Goal: Information Seeking & Learning: Learn about a topic

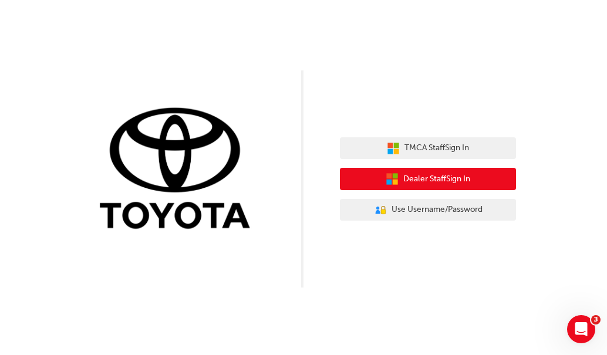
click at [414, 178] on span "Dealer Staff Sign In" at bounding box center [436, 178] width 67 height 13
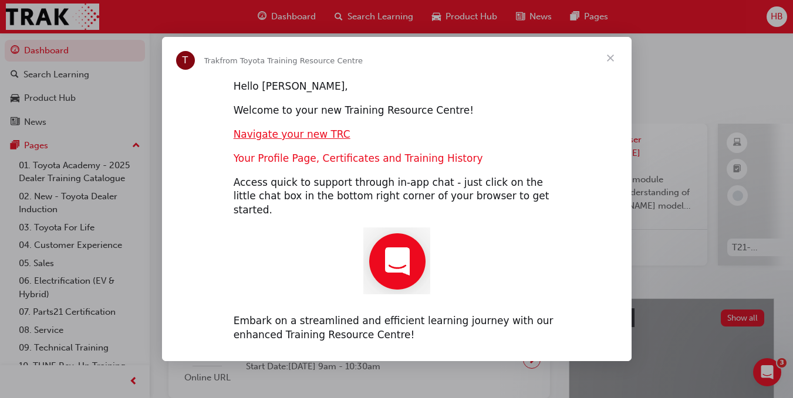
click at [351, 164] on link "Your Profile Page, Certificates and Training History" at bounding box center [358, 159] width 249 height 12
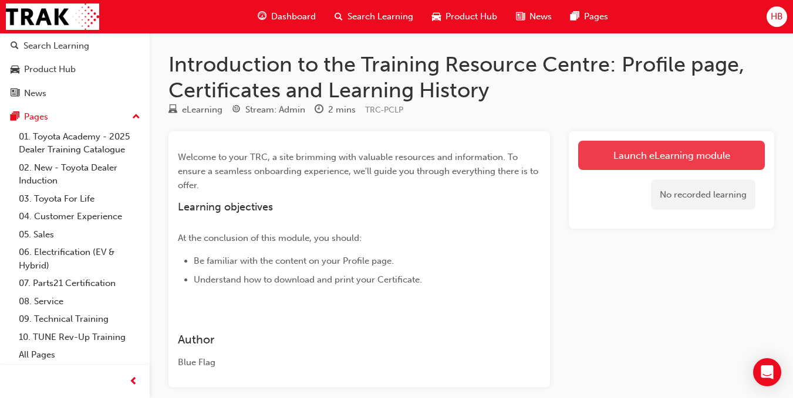
click at [698, 158] on link "Launch eLearning module" at bounding box center [671, 155] width 187 height 29
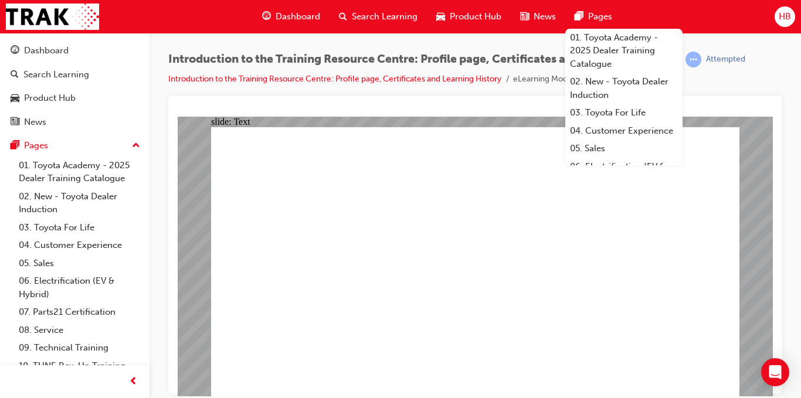
scroll to position [1, 0]
click at [466, 90] on div "Introduction to the Training Resource Centre: Profile page, Certificates and Le…" at bounding box center [475, 74] width 614 height 44
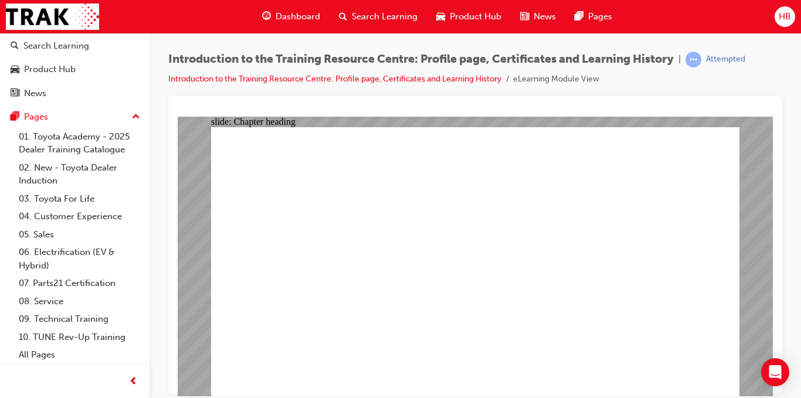
scroll to position [0, 0]
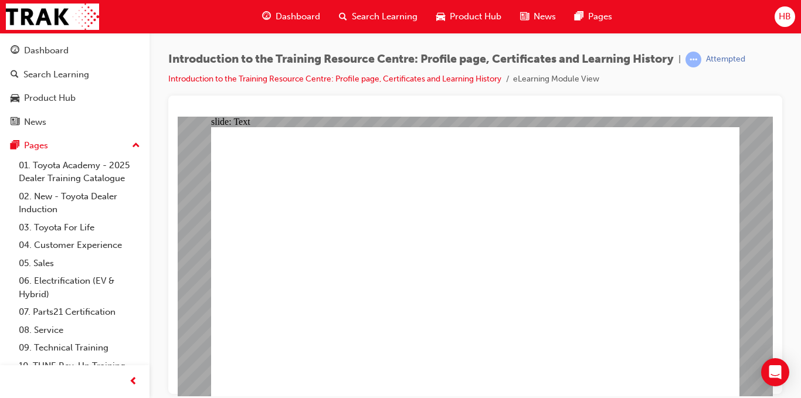
drag, startPoint x: 476, startPoint y: 329, endPoint x: 639, endPoint y: 262, distance: 176.8
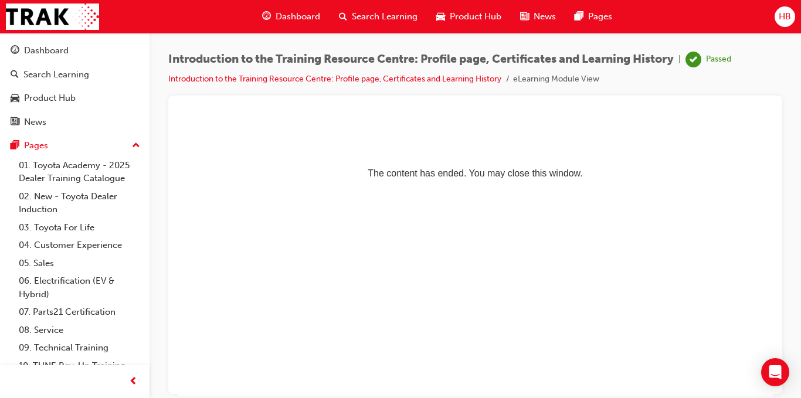
click at [376, 19] on span "Search Learning" at bounding box center [385, 16] width 66 height 13
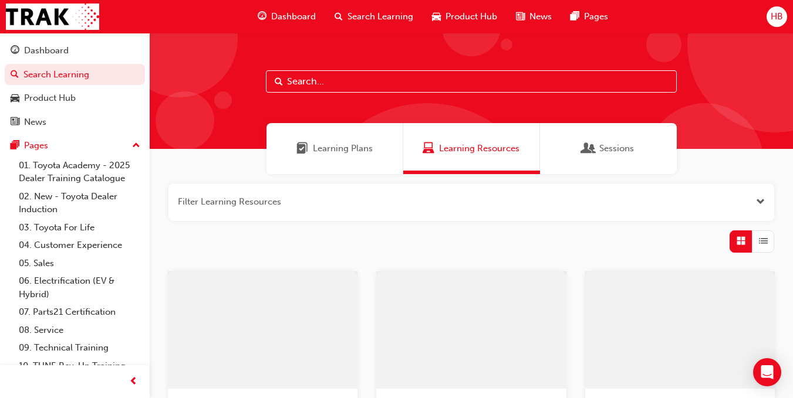
click at [383, 92] on input "text" at bounding box center [471, 81] width 411 height 22
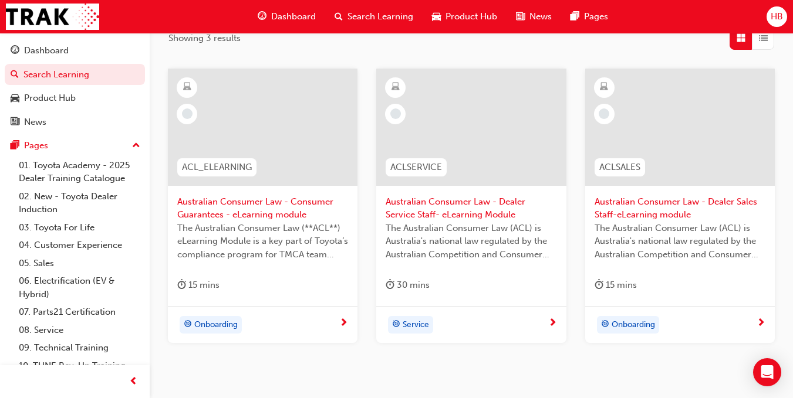
scroll to position [204, 0]
type input "acl"
click at [214, 211] on span "Australian Consumer Law - Consumer Guarantees - eLearning module" at bounding box center [262, 208] width 171 height 26
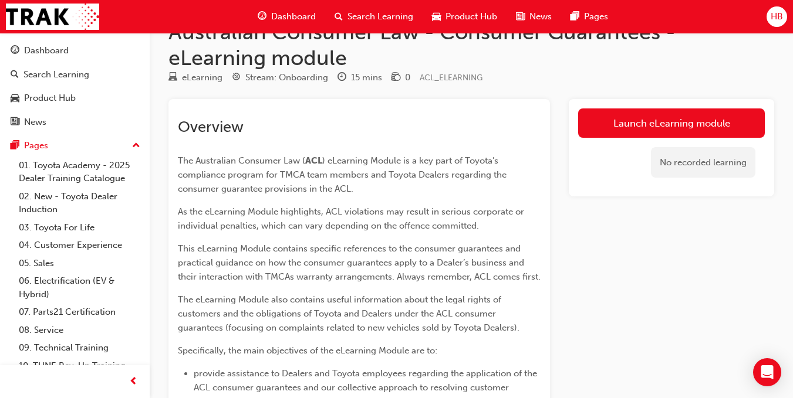
scroll to position [32, 0]
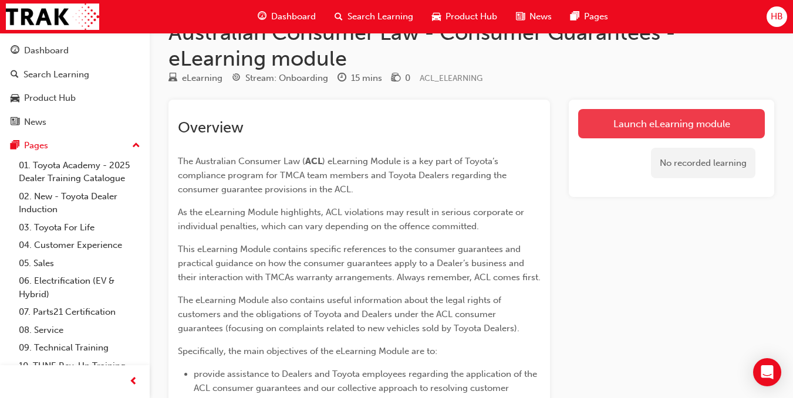
click at [611, 130] on link "Launch eLearning module" at bounding box center [671, 123] width 187 height 29
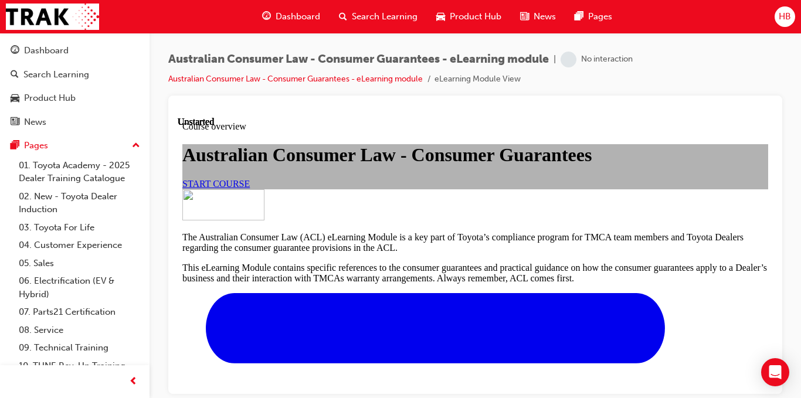
scroll to position [128, 0]
click at [250, 188] on span "START COURSE" at bounding box center [215, 183] width 67 height 10
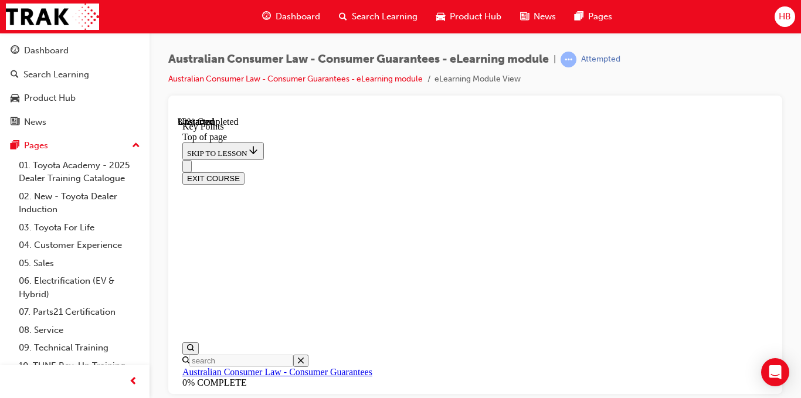
scroll to position [661, 0]
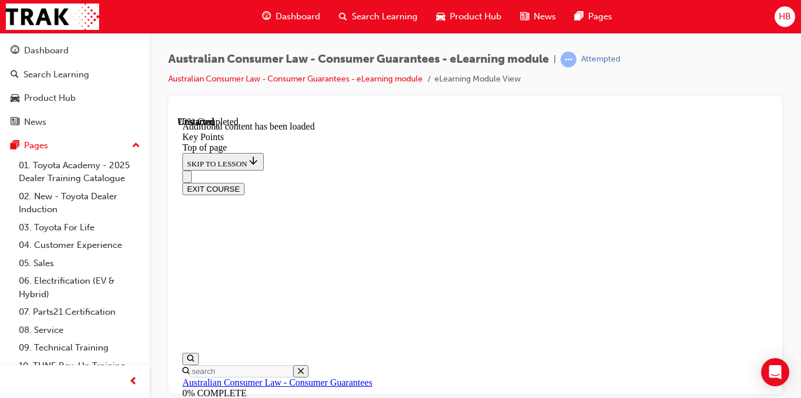
scroll to position [1813, 0]
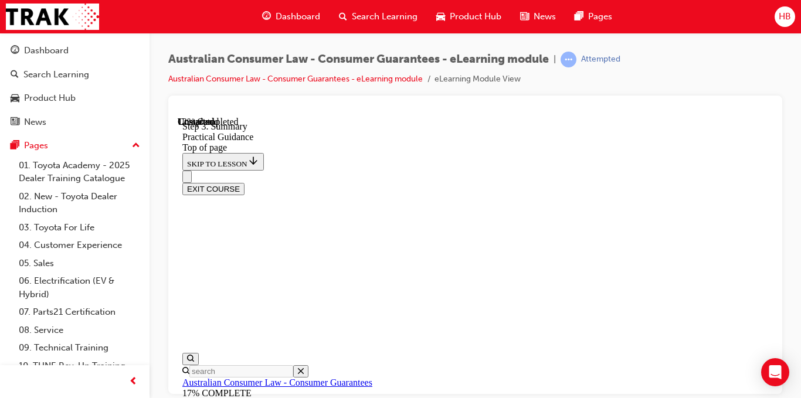
scroll to position [291, 0]
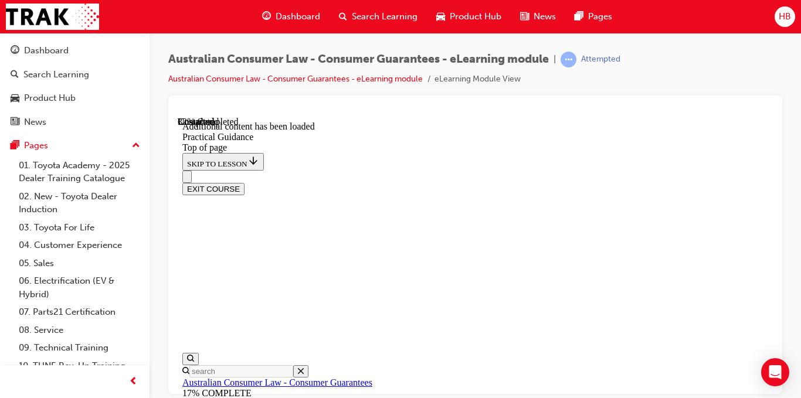
scroll to position [1089, 0]
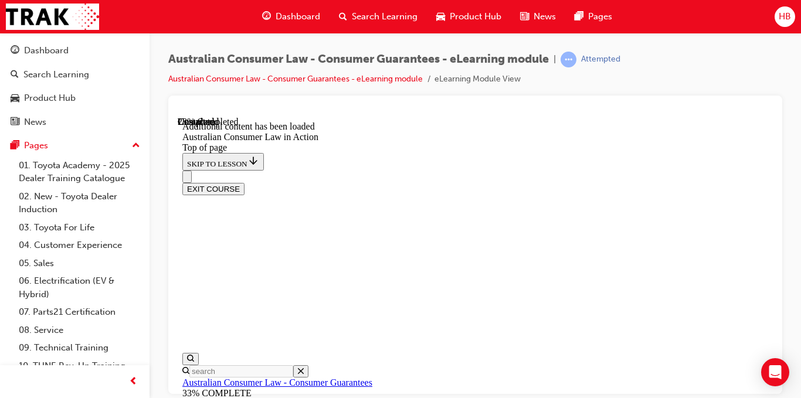
scroll to position [768, 0]
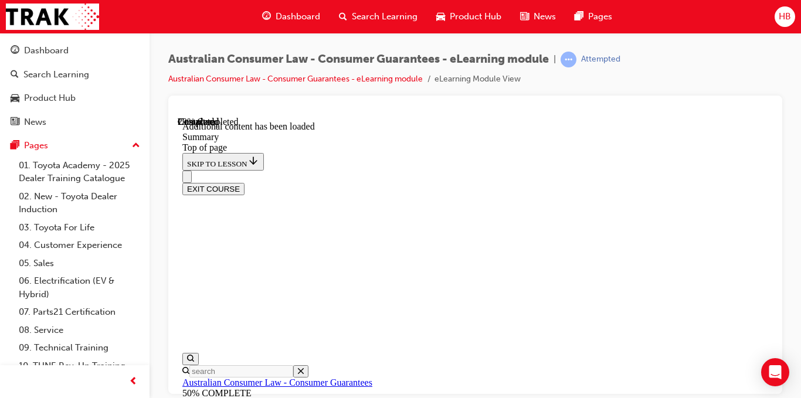
scroll to position [703, 0]
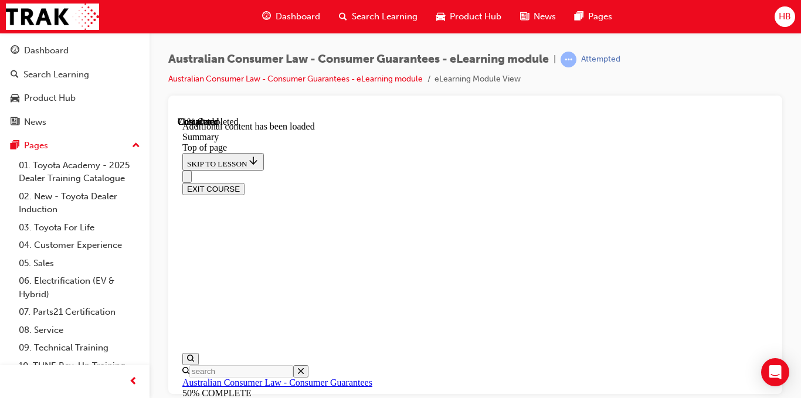
scroll to position [1437, 0]
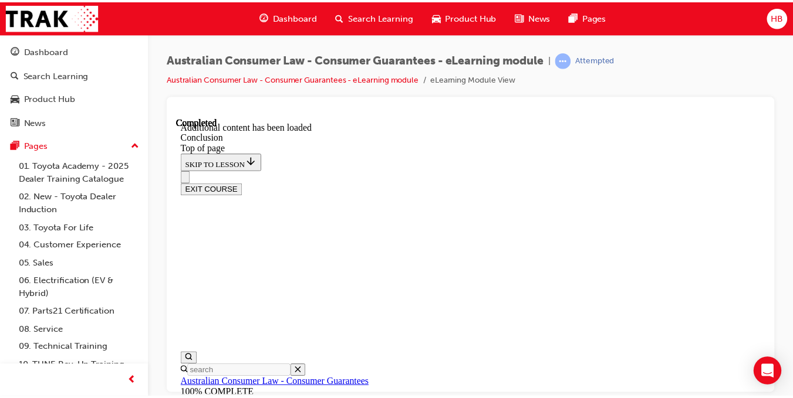
scroll to position [227, 0]
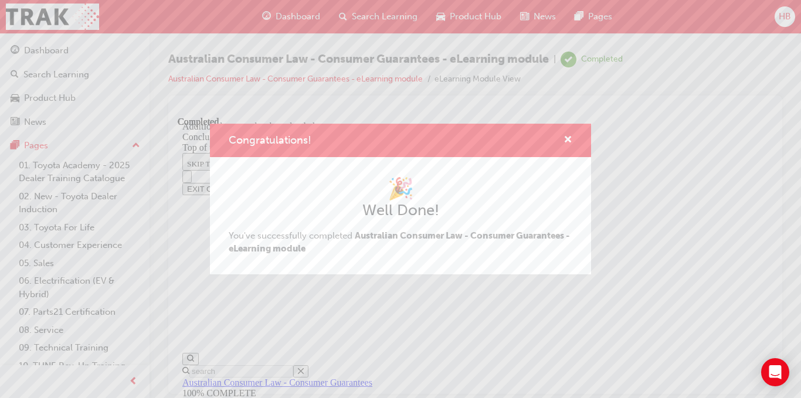
click at [631, 212] on div "Congratulations! 🎉 Well Done! You've successfully completed Australian Consumer…" at bounding box center [400, 199] width 801 height 398
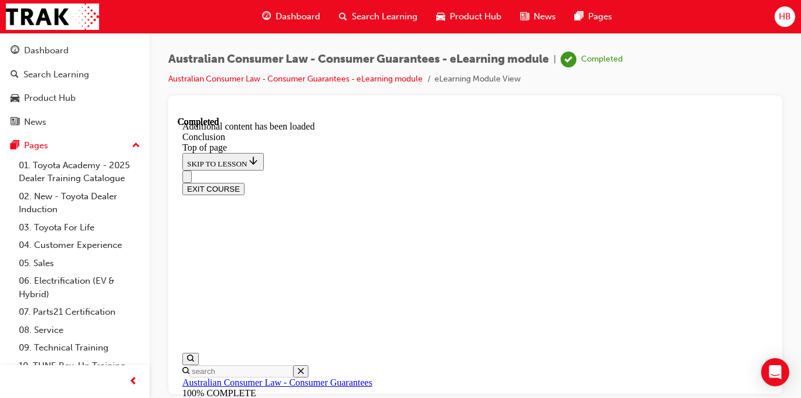
click at [387, 12] on span "Search Learning" at bounding box center [385, 16] width 66 height 13
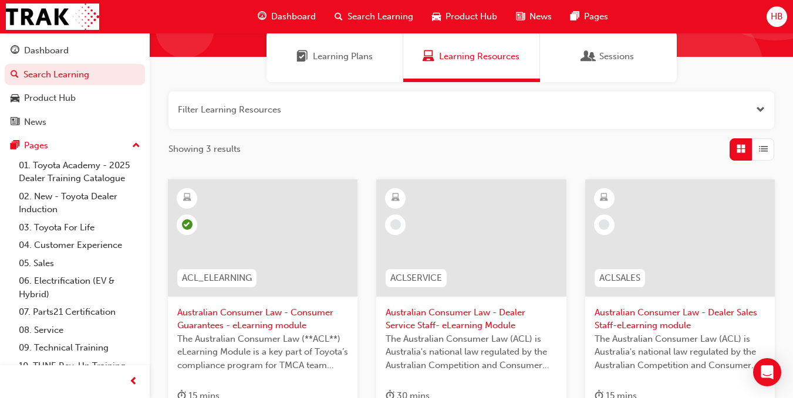
scroll to position [93, 0]
click at [456, 241] on div at bounding box center [471, 237] width 190 height 117
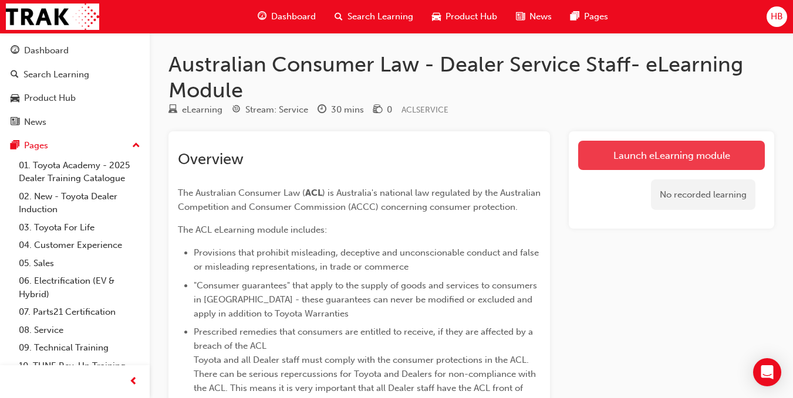
click at [618, 163] on link "Launch eLearning module" at bounding box center [671, 155] width 187 height 29
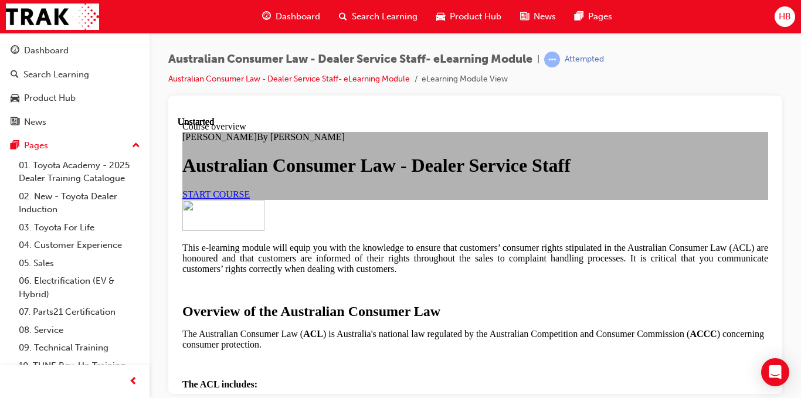
click at [250, 199] on link "START COURSE" at bounding box center [215, 194] width 67 height 10
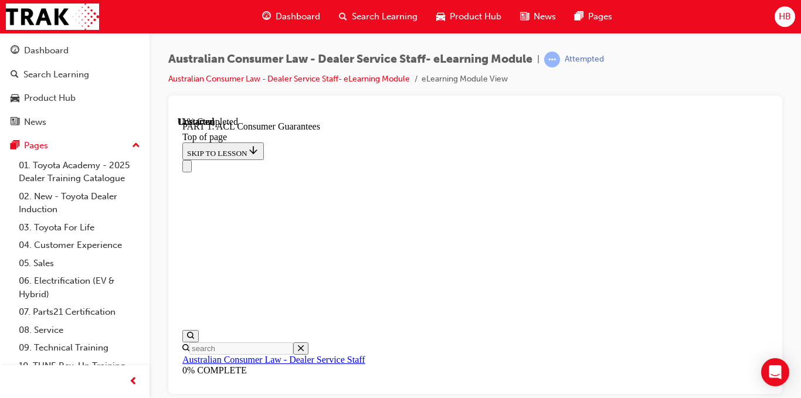
scroll to position [1973, 0]
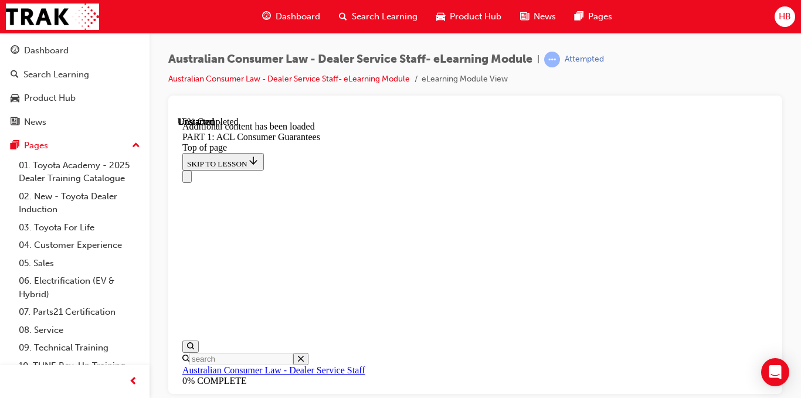
scroll to position [2283, 0]
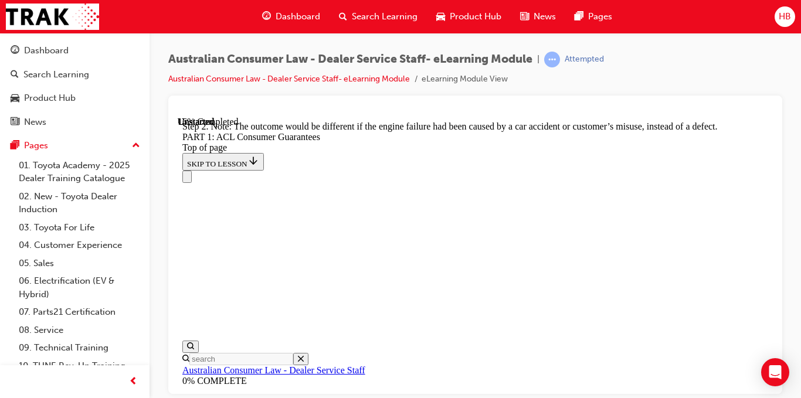
scroll to position [2421, 0]
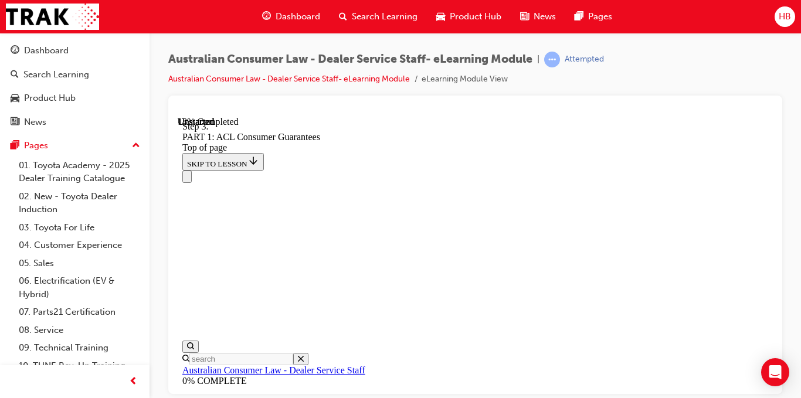
scroll to position [2444, 0]
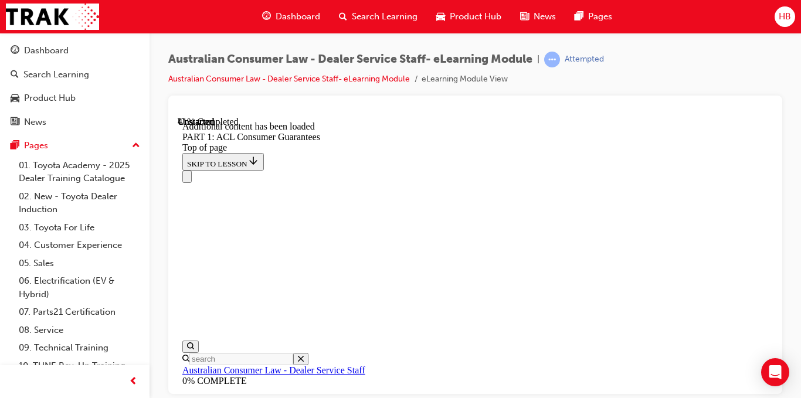
scroll to position [4821, 0]
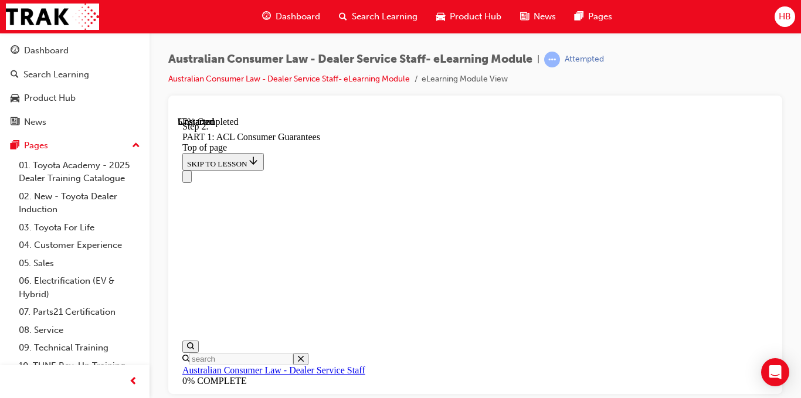
scroll to position [6134, 0]
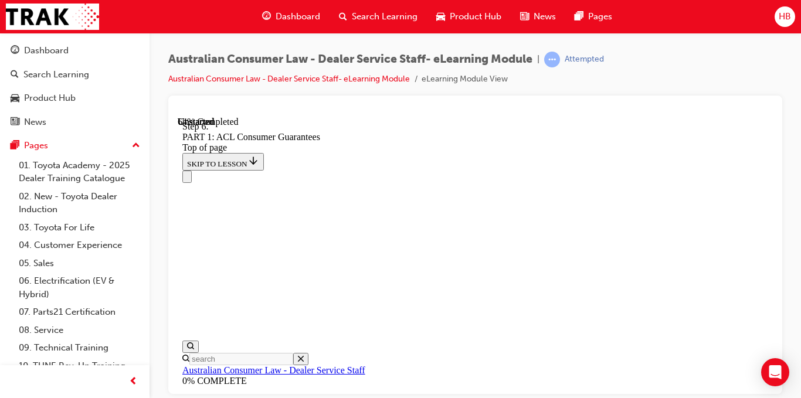
scroll to position [7150, 0]
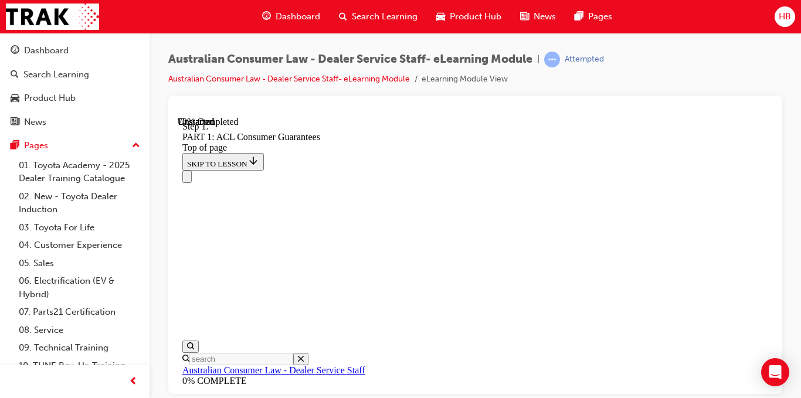
scroll to position [8383, 0]
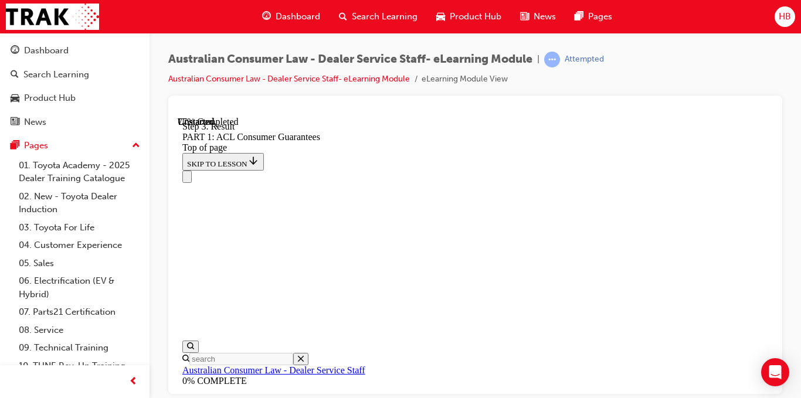
scroll to position [9595, 0]
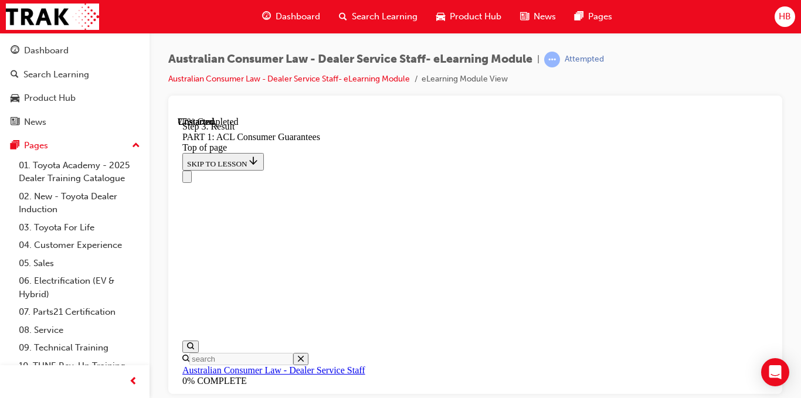
scroll to position [9614, 0]
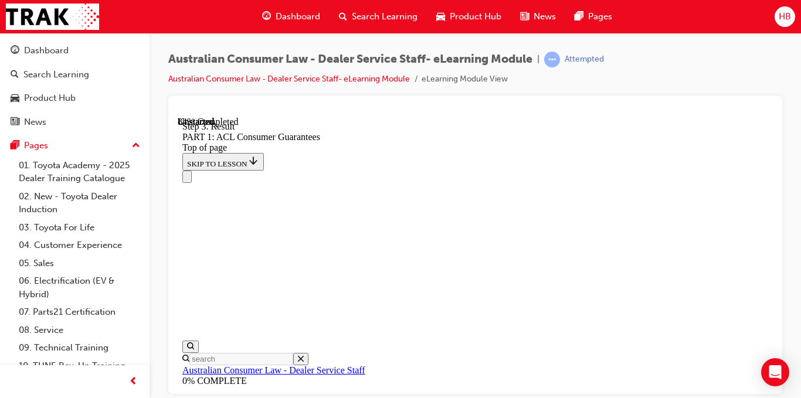
scroll to position [10902, 0]
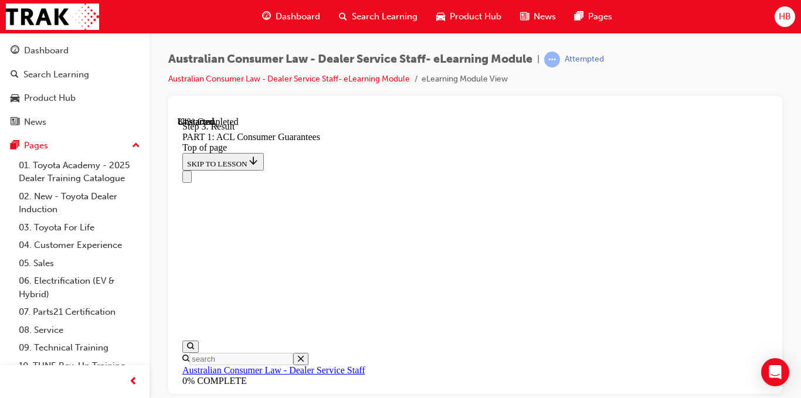
scroll to position [10954, 0]
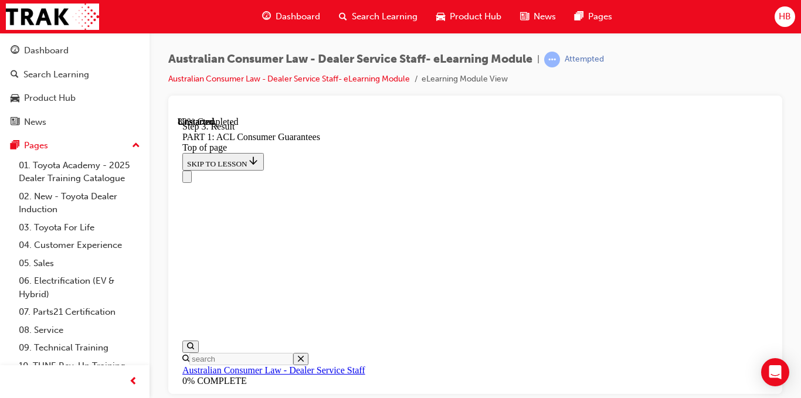
scroll to position [12183, 0]
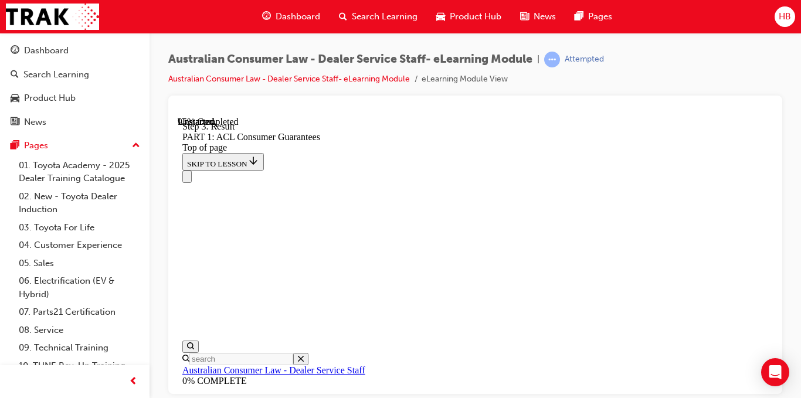
scroll to position [13950, 0]
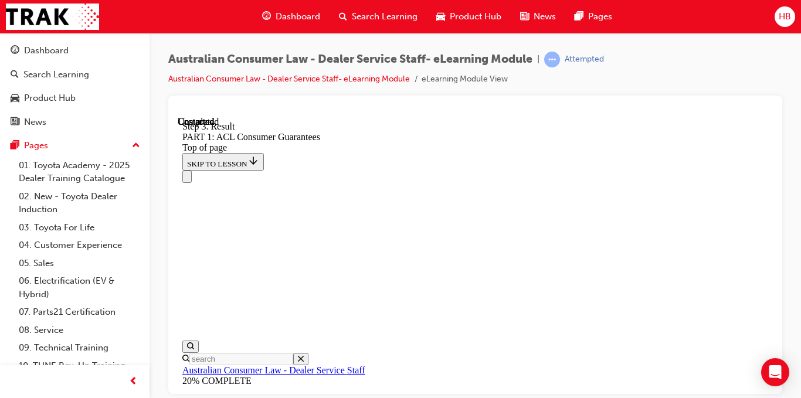
drag, startPoint x: 501, startPoint y: 210, endPoint x: 564, endPoint y: 322, distance: 128.4
drag, startPoint x: 532, startPoint y: 354, endPoint x: 508, endPoint y: 322, distance: 40.2
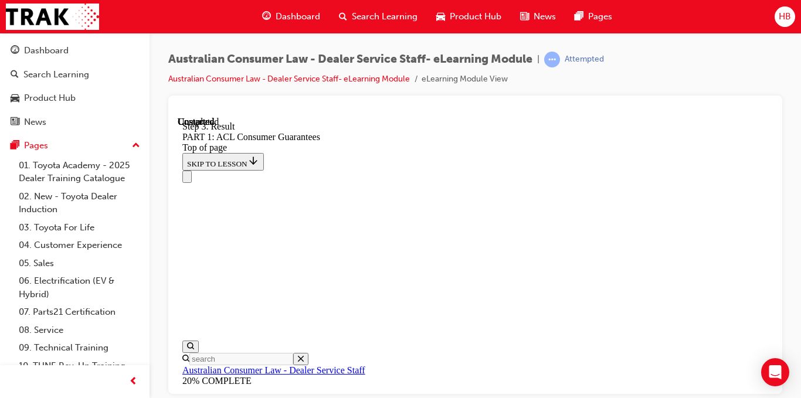
drag, startPoint x: 490, startPoint y: 319, endPoint x: 482, endPoint y: 314, distance: 10.3
drag, startPoint x: 510, startPoint y: 329, endPoint x: 454, endPoint y: 327, distance: 56.9
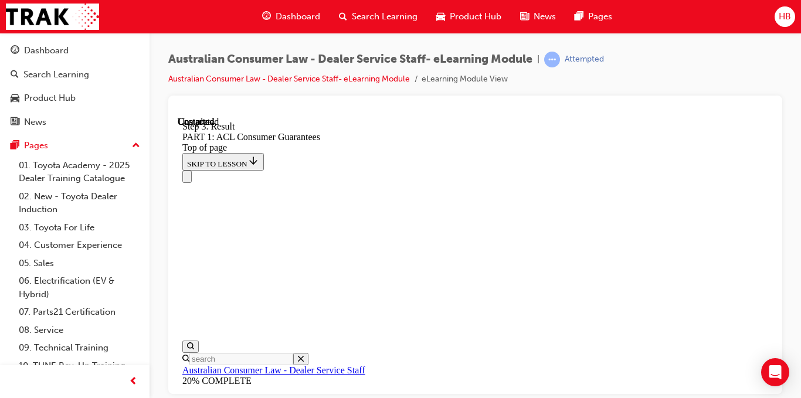
scroll to position [13770, 0]
drag, startPoint x: 540, startPoint y: 301, endPoint x: 550, endPoint y: 265, distance: 37.7
drag, startPoint x: 508, startPoint y: 337, endPoint x: 542, endPoint y: 205, distance: 136.7
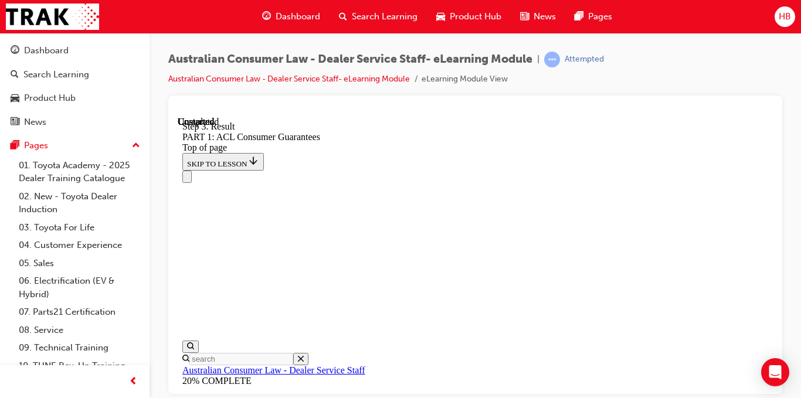
drag, startPoint x: 516, startPoint y: 303, endPoint x: 477, endPoint y: 224, distance: 87.6
drag, startPoint x: 521, startPoint y: 296, endPoint x: 605, endPoint y: 307, distance: 84.7
drag, startPoint x: 524, startPoint y: 298, endPoint x: 560, endPoint y: 249, distance: 61.3
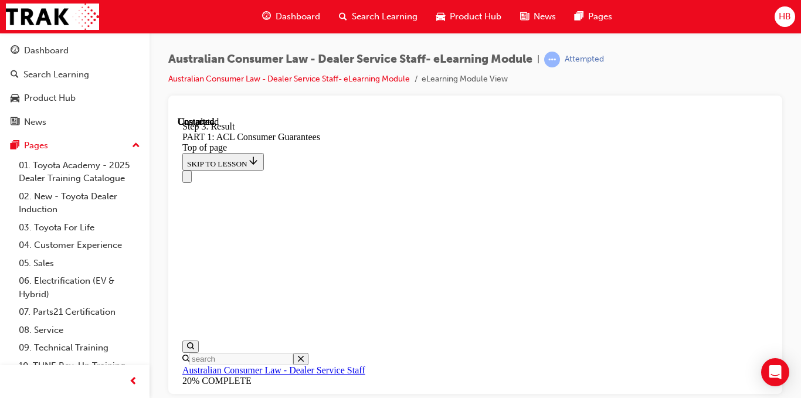
drag, startPoint x: 527, startPoint y: 316, endPoint x: 505, endPoint y: 323, distance: 23.4
drag, startPoint x: 529, startPoint y: 326, endPoint x: 564, endPoint y: 130, distance: 199.7
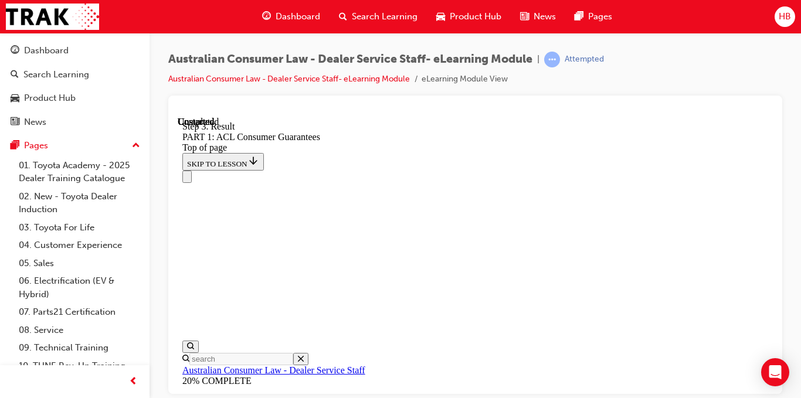
drag, startPoint x: 520, startPoint y: 192, endPoint x: 616, endPoint y: 194, distance: 95.6
drag, startPoint x: 517, startPoint y: 299, endPoint x: 613, endPoint y: 296, distance: 96.3
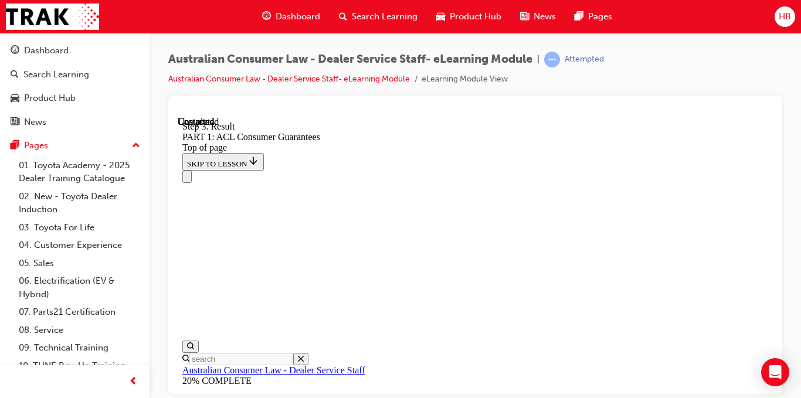
scroll to position [14611, 0]
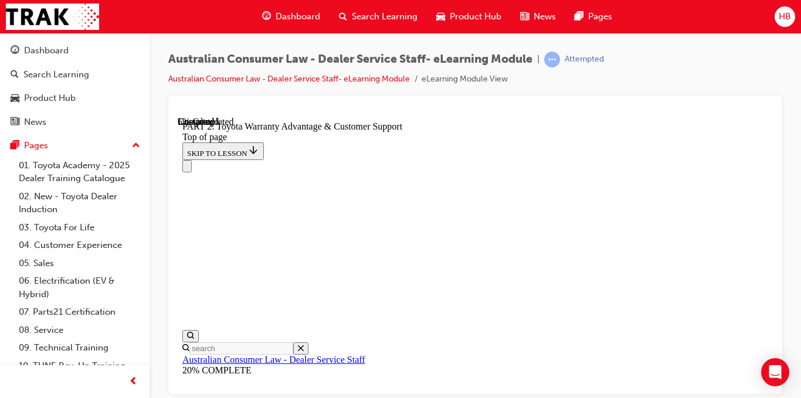
scroll to position [975, 0]
click button "CONTINUE"
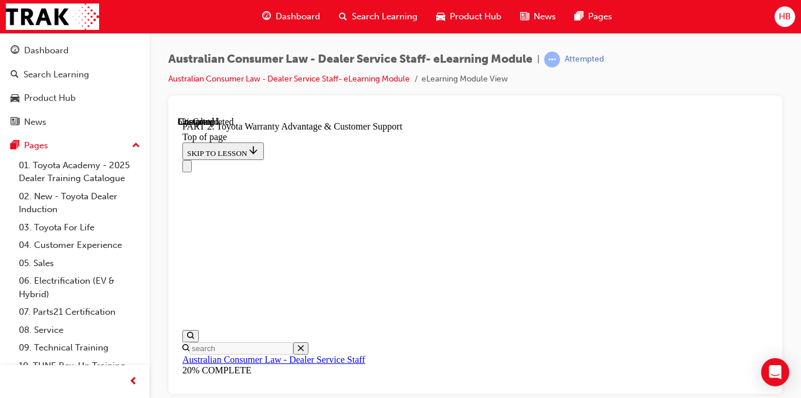
scroll to position [1090, 0]
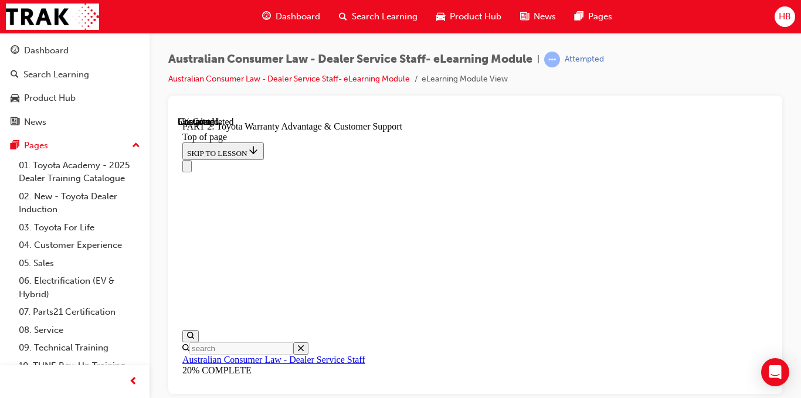
scroll to position [0, 0]
click button "CONTINUE"
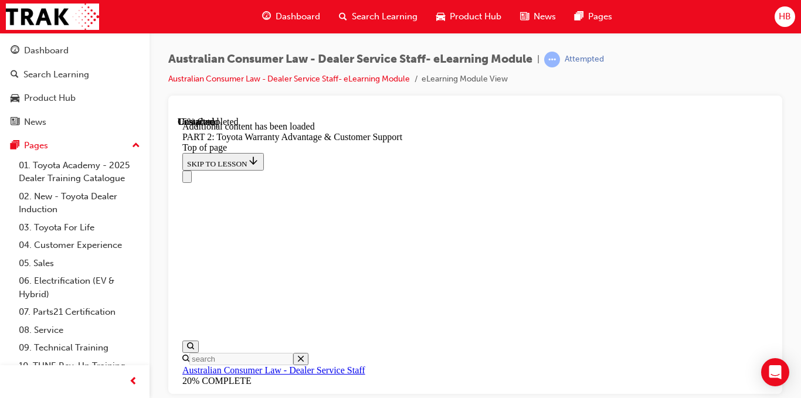
scroll to position [1405, 0]
click button "CONTINUE"
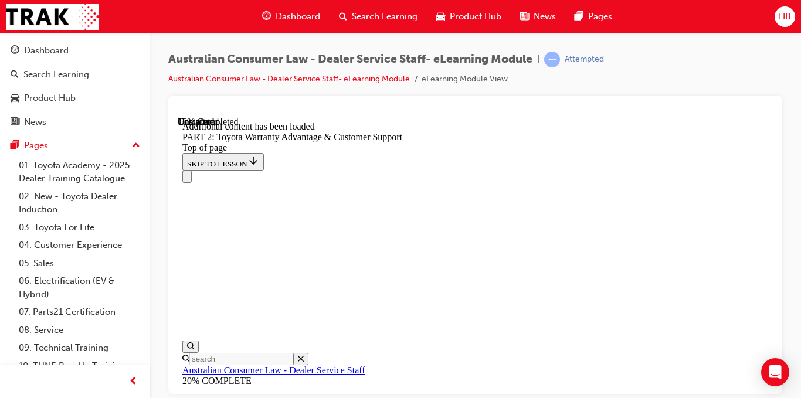
scroll to position [1501, 0]
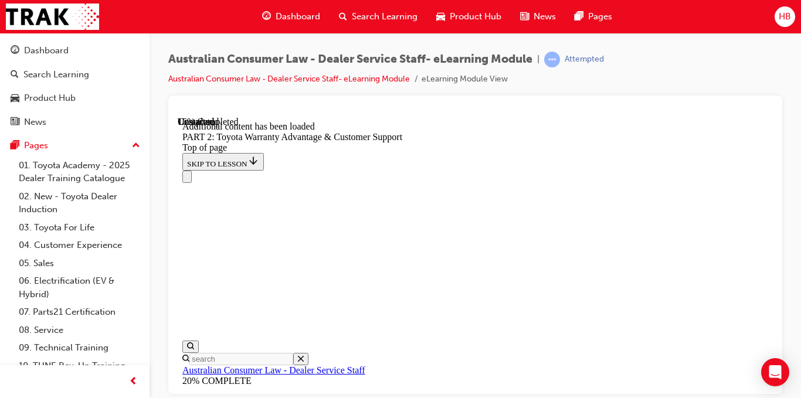
click button "CONTINUE"
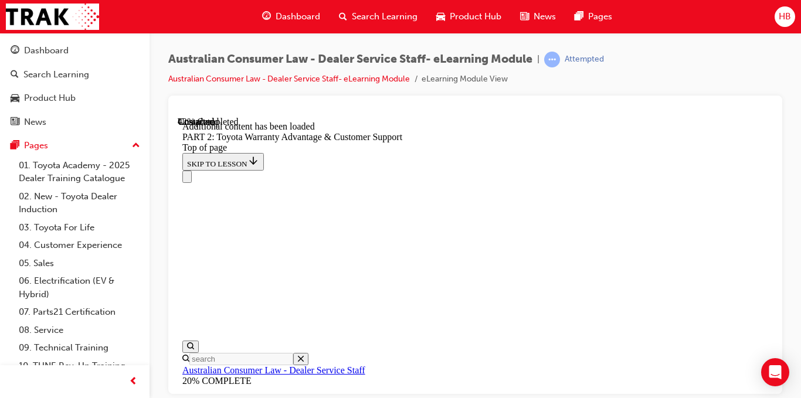
scroll to position [2170, 0]
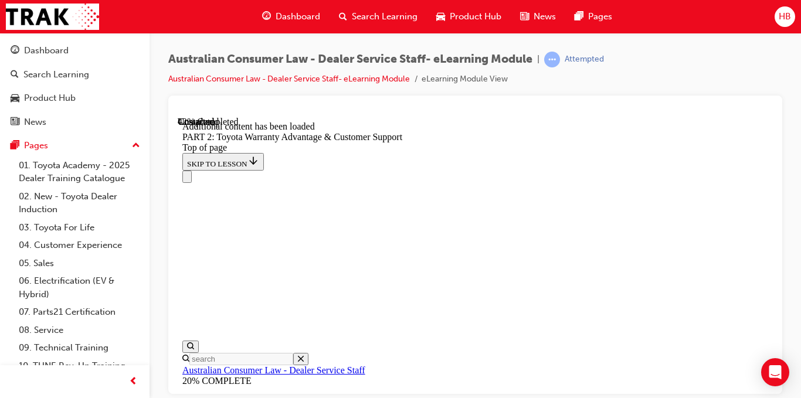
scroll to position [2345, 0]
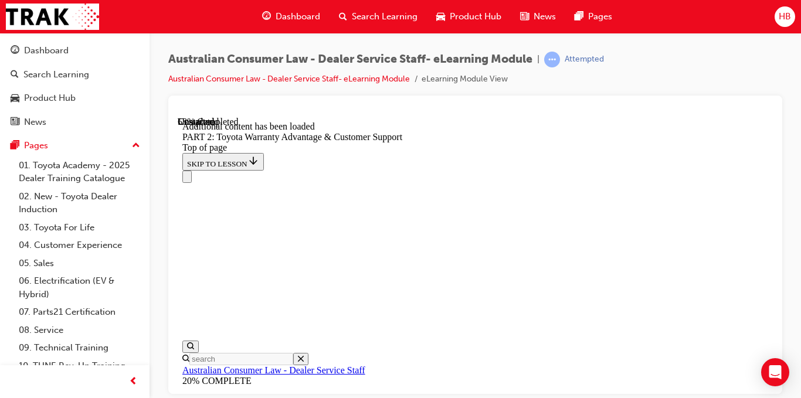
click button "CONTINUE"
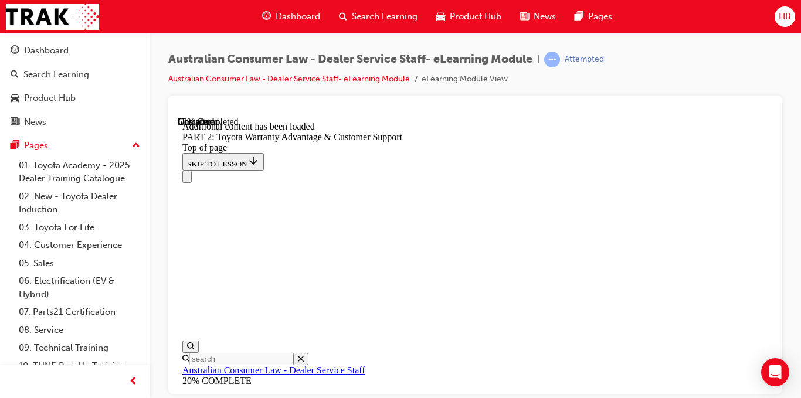
scroll to position [2907, 0]
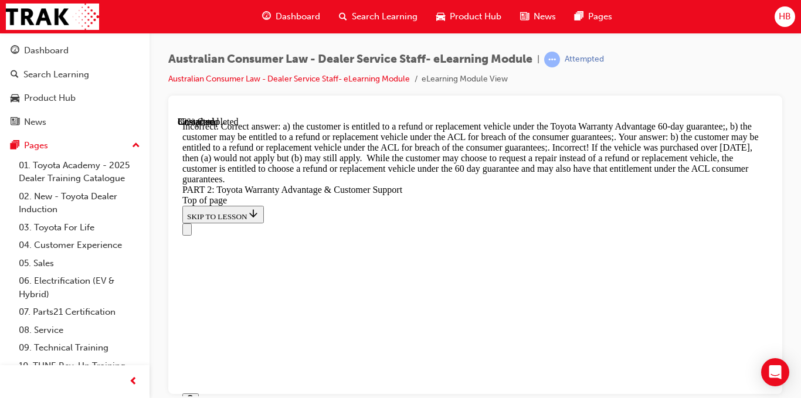
scroll to position [5091, 0]
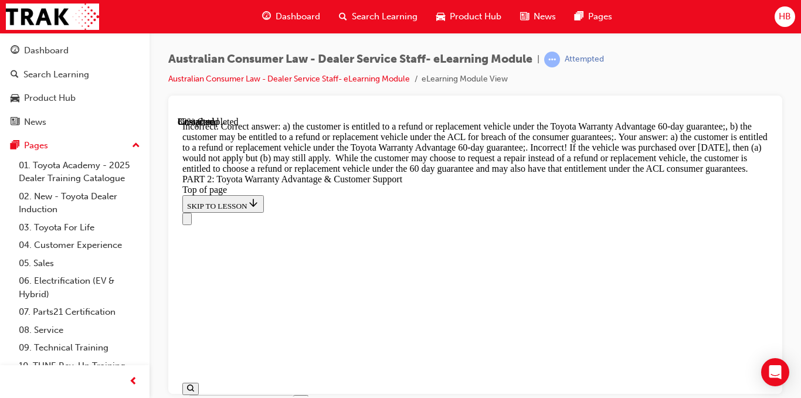
scroll to position [4691, 0]
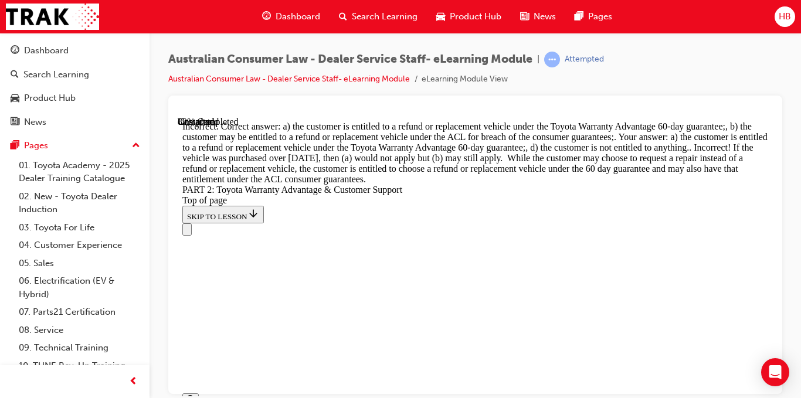
scroll to position [5125, 0]
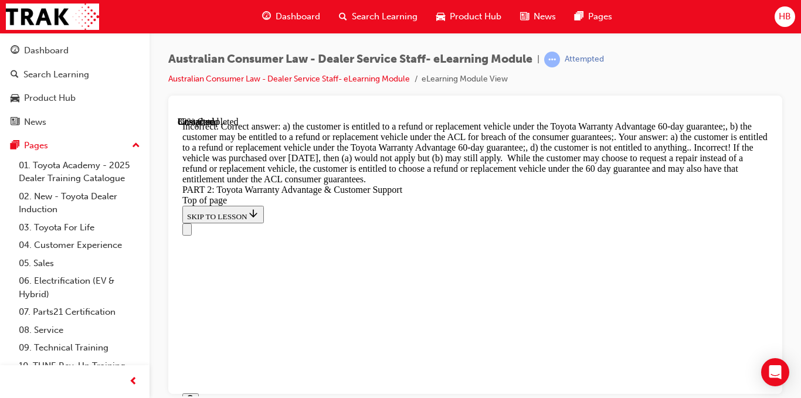
scroll to position [4808, 0]
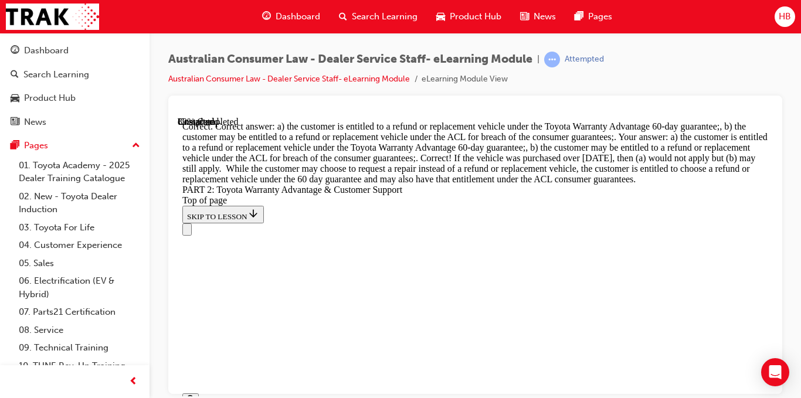
scroll to position [5141, 0]
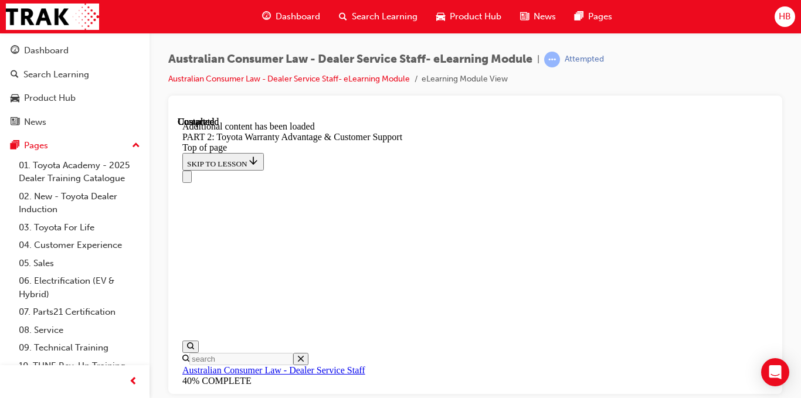
scroll to position [117, 0]
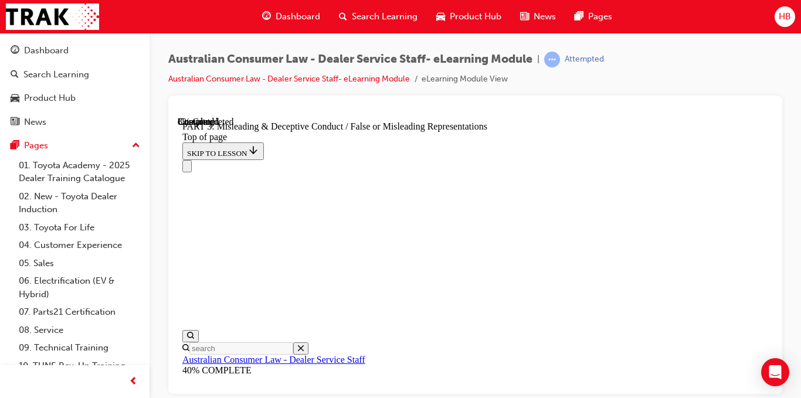
scroll to position [892, 0]
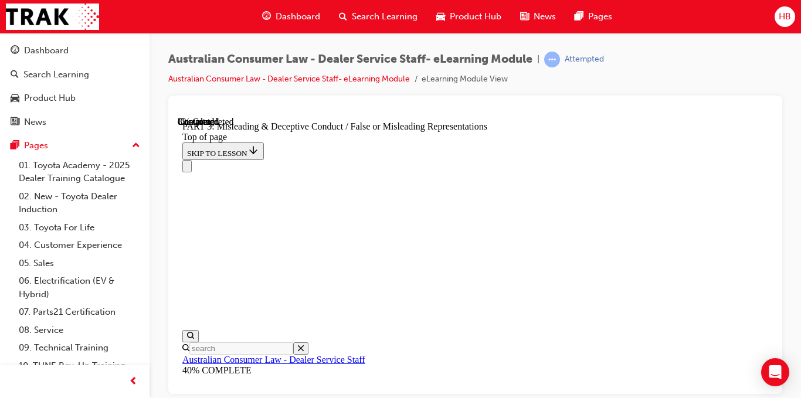
click button "CONTINUE"
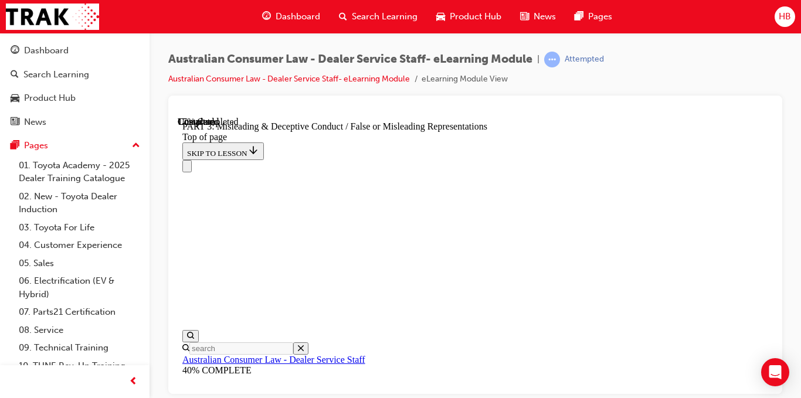
scroll to position [1045, 0]
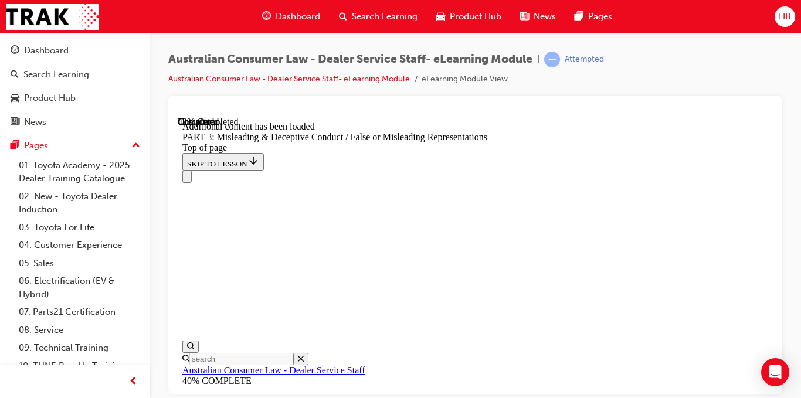
scroll to position [3095, 0]
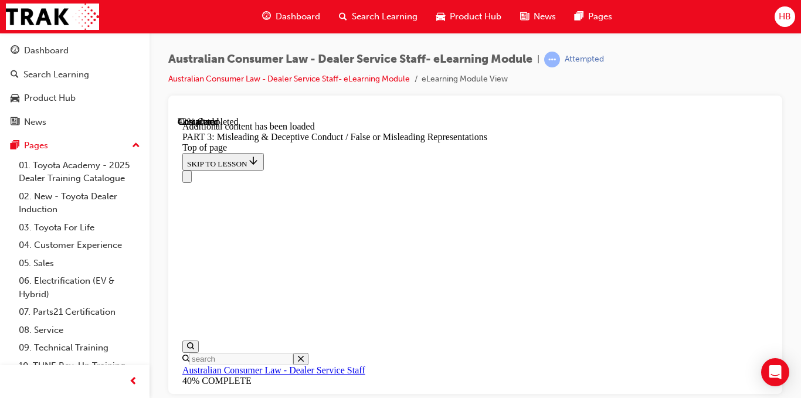
scroll to position [3355, 0]
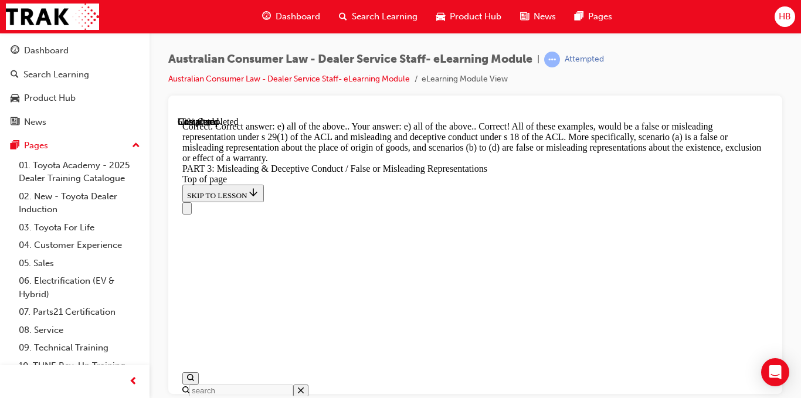
scroll to position [3766, 0]
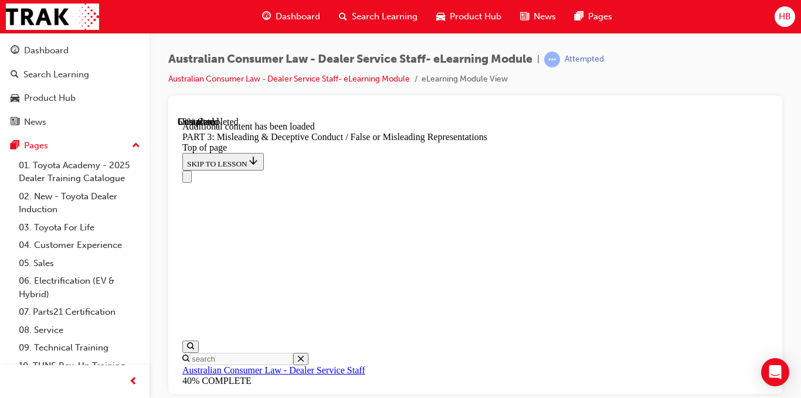
scroll to position [4022, 0]
click button "CONTINUE"
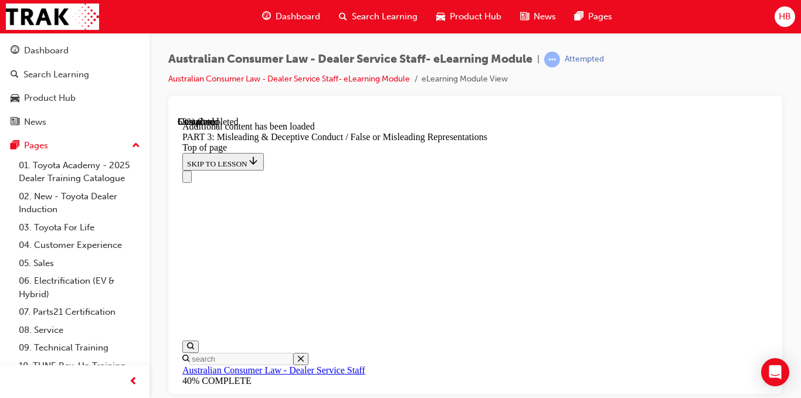
scroll to position [4190, 0]
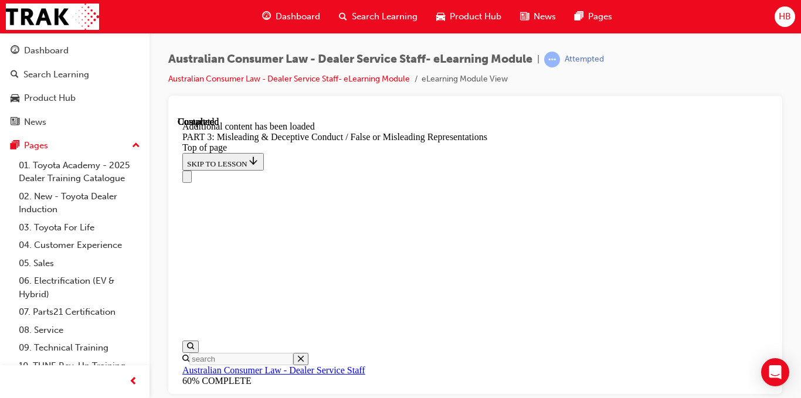
scroll to position [5584, 0]
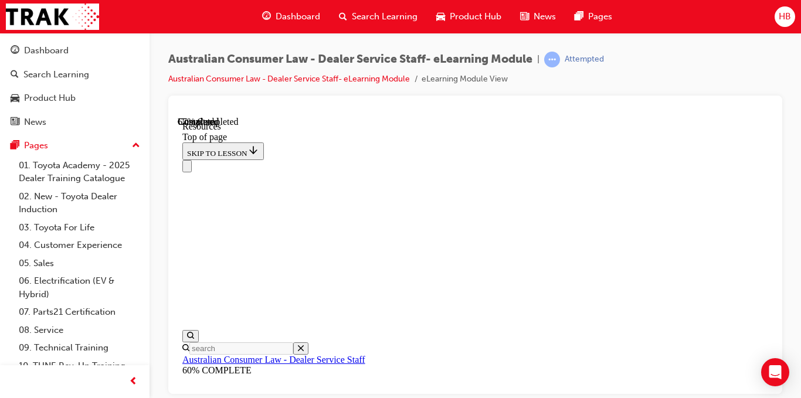
scroll to position [758, 0]
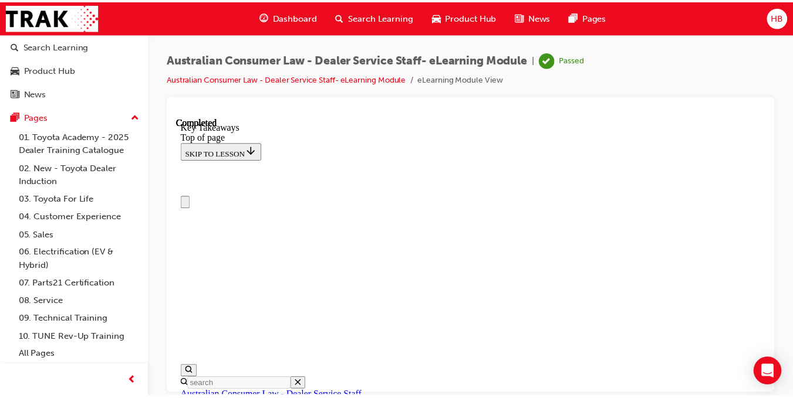
scroll to position [0, 0]
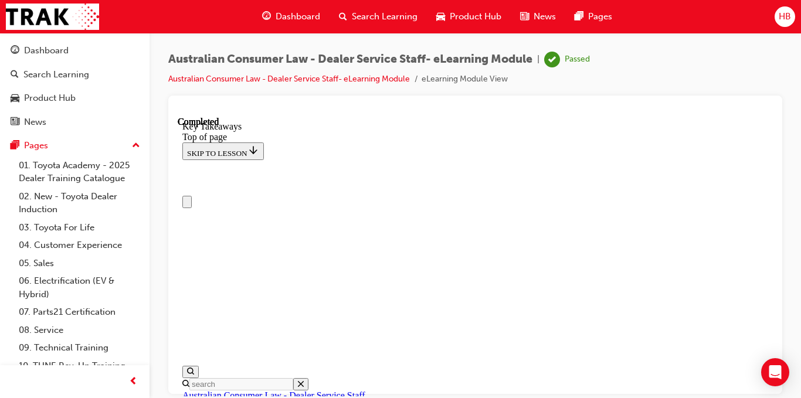
click at [390, 20] on span "Search Learning" at bounding box center [385, 16] width 66 height 13
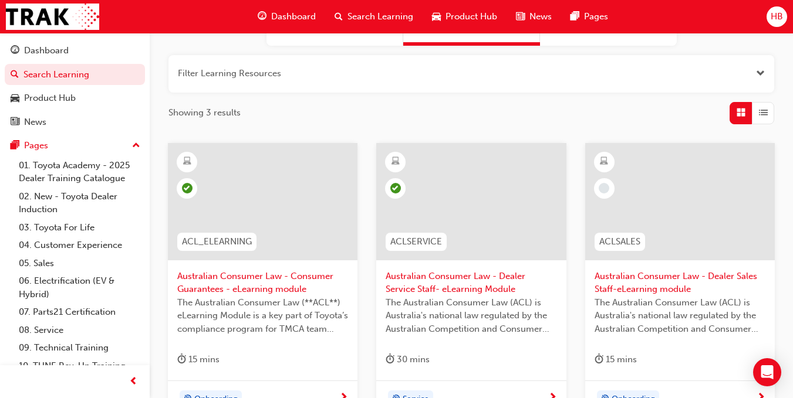
scroll to position [129, 0]
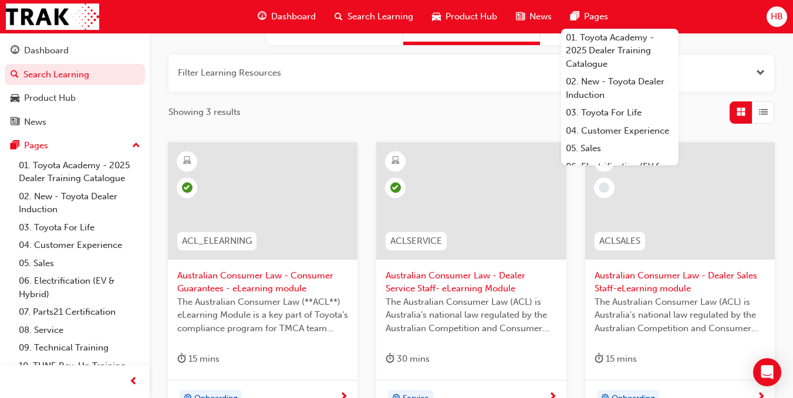
click at [302, 19] on span "Dashboard" at bounding box center [293, 16] width 45 height 13
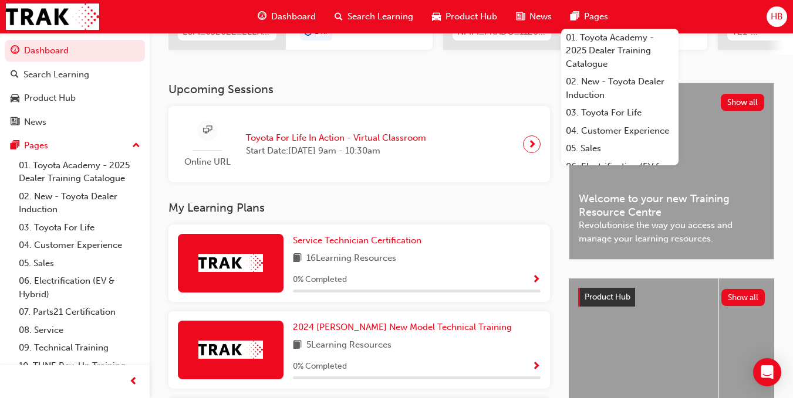
scroll to position [216, 0]
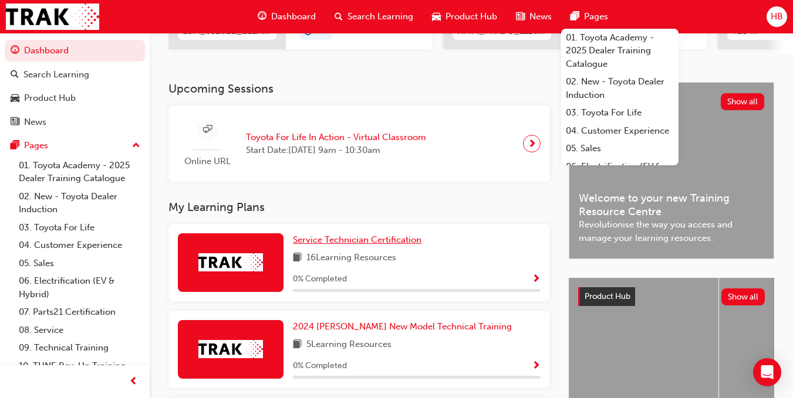
click at [350, 245] on span "Service Technician Certification" at bounding box center [357, 240] width 128 height 11
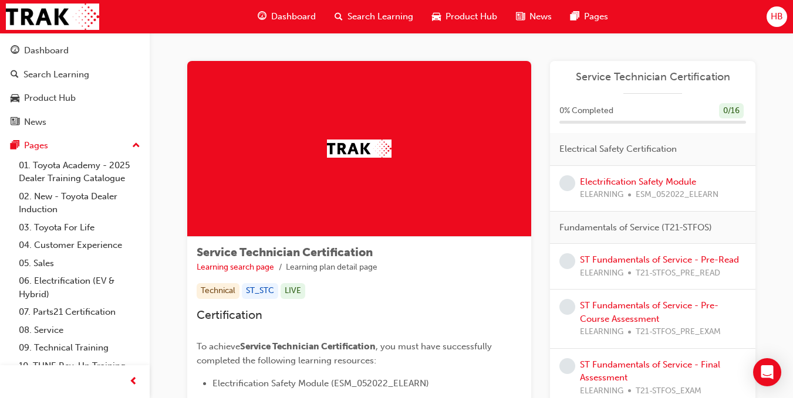
click at [473, 286] on div "Technical ST_STC LIVE" at bounding box center [359, 291] width 325 height 16
click at [777, 23] on span "HB" at bounding box center [776, 16] width 12 height 13
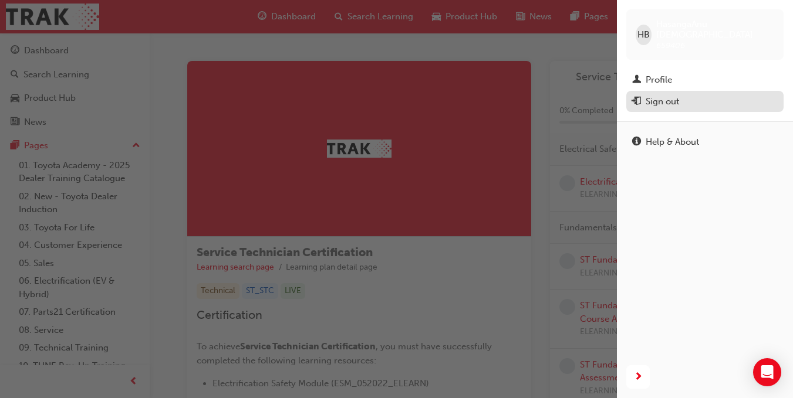
click at [706, 102] on div "Sign out" at bounding box center [704, 101] width 145 height 15
